Goal: Book appointment/travel/reservation

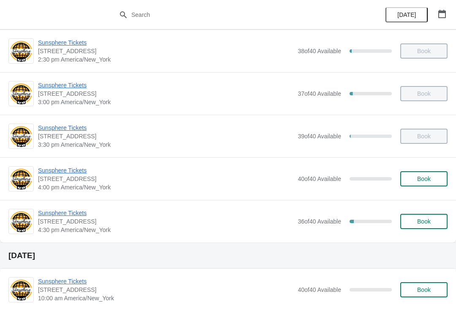
scroll to position [431, 0]
click at [426, 174] on button "Book" at bounding box center [423, 179] width 47 height 15
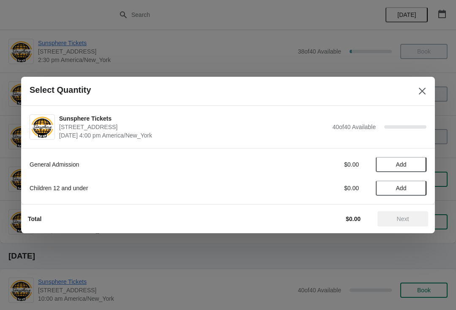
click at [406, 168] on span "Add" at bounding box center [401, 164] width 11 height 7
click at [406, 213] on button "Next" at bounding box center [402, 218] width 51 height 15
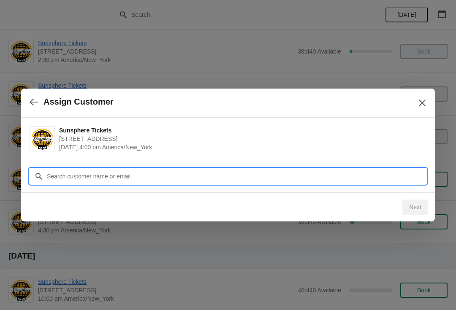
click at [367, 177] on input "Customer" at bounding box center [236, 176] width 380 height 15
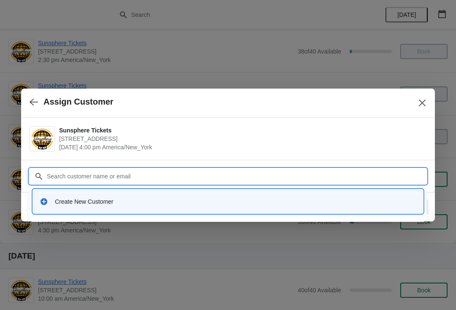
click at [172, 204] on div "Create New Customer" at bounding box center [235, 201] width 361 height 8
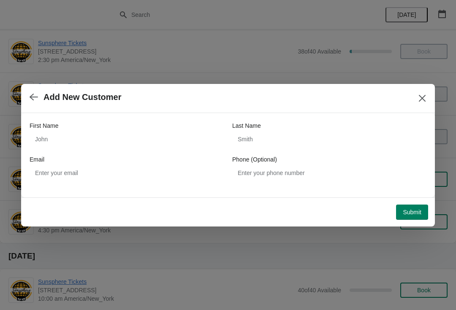
click at [164, 122] on div "First Name" at bounding box center [127, 126] width 194 height 8
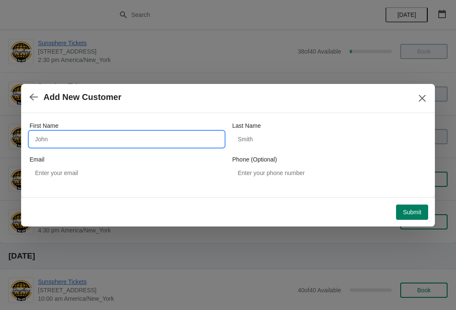
click at [157, 137] on input "First Name" at bounding box center [127, 139] width 194 height 15
type input "W"
click at [414, 205] on button "Submit" at bounding box center [412, 212] width 32 height 15
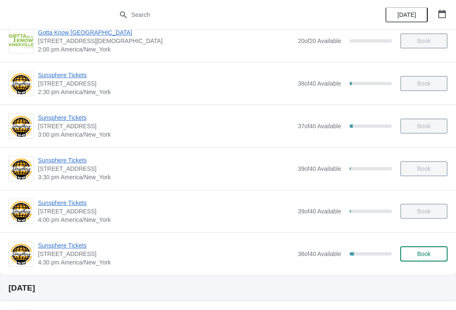
scroll to position [404, 0]
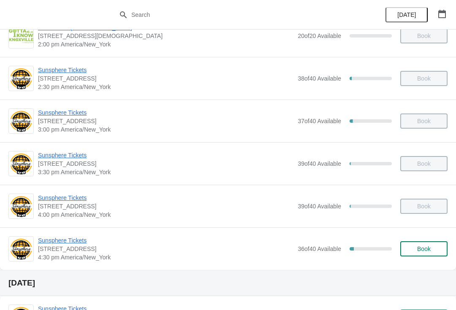
click at [431, 254] on button "Book" at bounding box center [423, 248] width 47 height 15
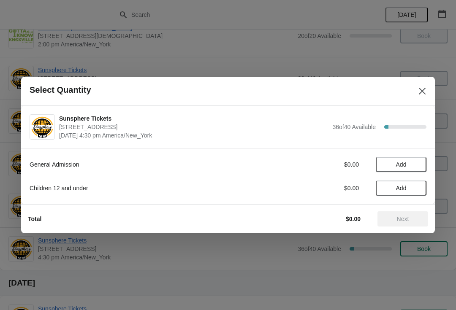
click at [416, 167] on span "Add" at bounding box center [400, 164] width 35 height 7
click at [407, 209] on div "Total $10.00 Next" at bounding box center [224, 216] width 407 height 22
click at [411, 210] on div "Total $10.00 Next" at bounding box center [224, 216] width 407 height 22
click at [403, 218] on span "Next" at bounding box center [403, 219] width 12 height 7
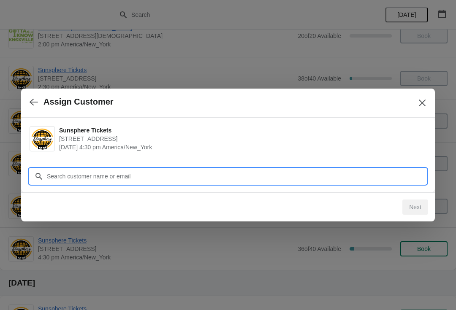
click at [370, 180] on input "Customer" at bounding box center [236, 176] width 380 height 15
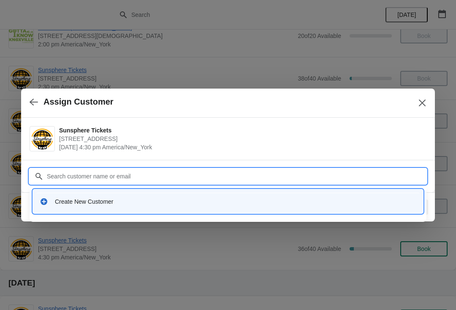
click at [272, 212] on div "Create New Customer" at bounding box center [228, 201] width 390 height 24
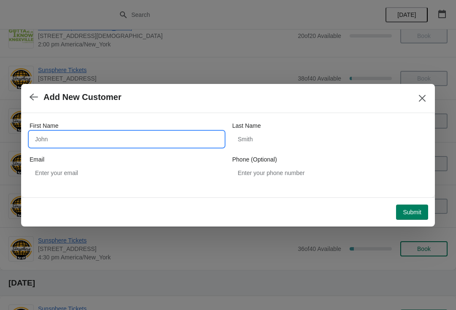
click at [103, 138] on input "First Name" at bounding box center [127, 139] width 194 height 15
type input "W"
